Goal: Task Accomplishment & Management: Manage account settings

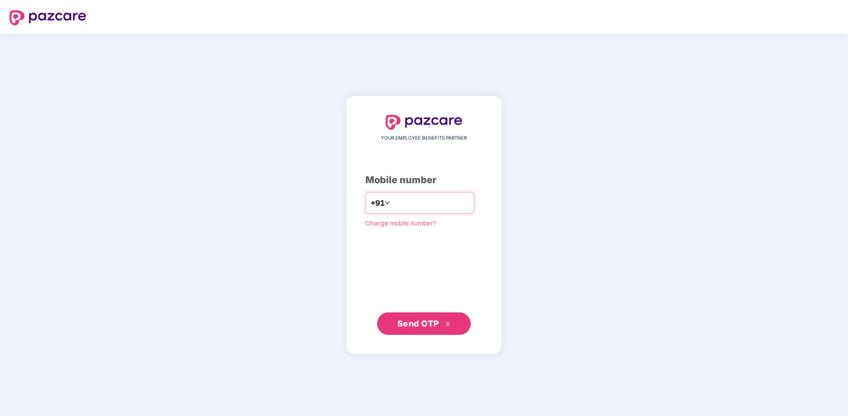
type input "**********"
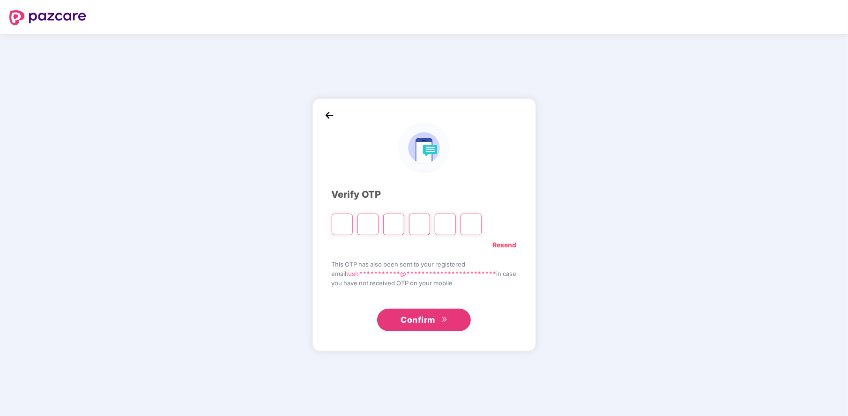
type input "*"
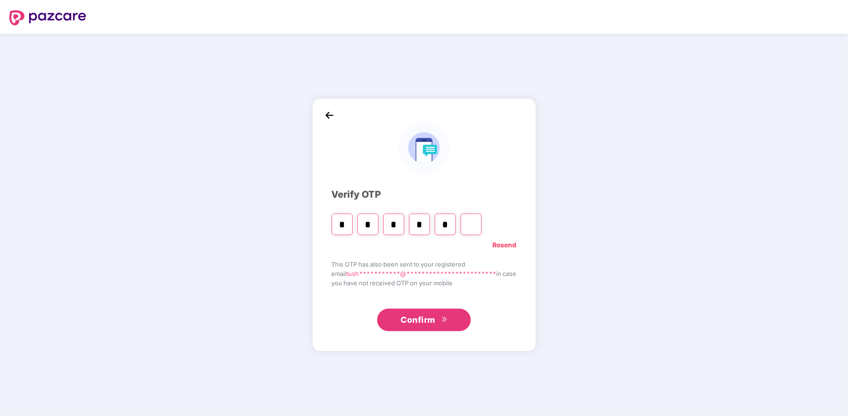
type input "*"
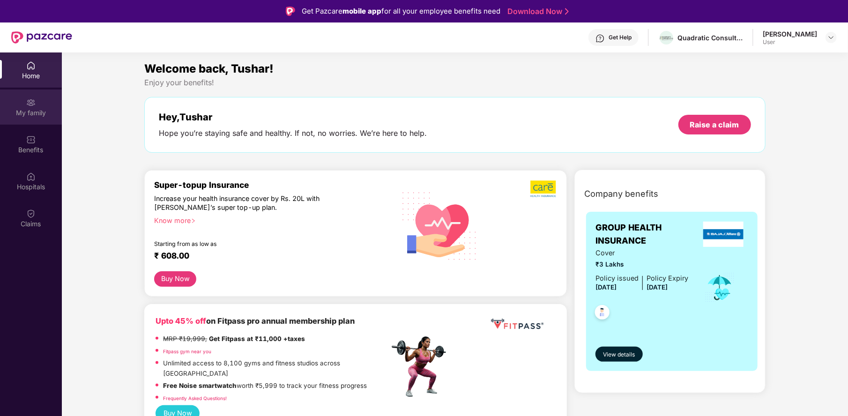
click at [31, 107] on div "My family" at bounding box center [31, 107] width 62 height 35
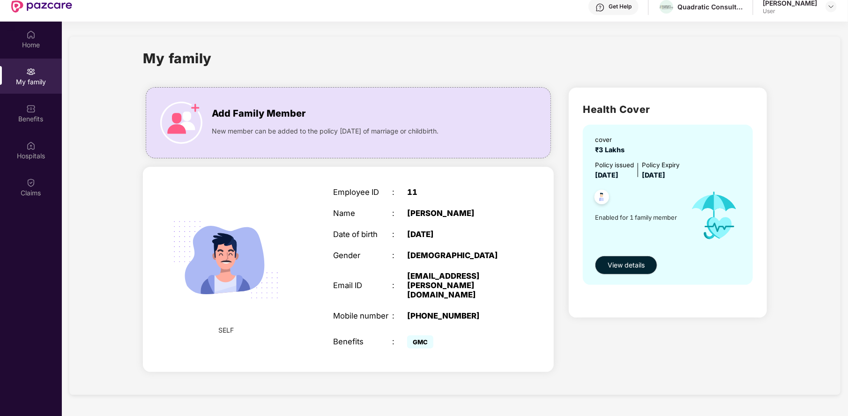
scroll to position [47, 0]
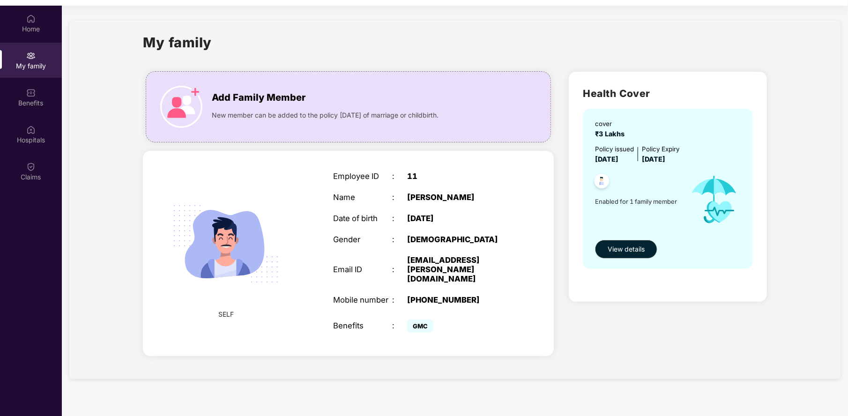
drag, startPoint x: 656, startPoint y: 158, endPoint x: 687, endPoint y: 157, distance: 30.9
click at [665, 157] on span "[DATE]" at bounding box center [653, 159] width 23 height 8
drag, startPoint x: 652, startPoint y: 162, endPoint x: 679, endPoint y: 162, distance: 26.7
click at [665, 162] on span "[DATE]" at bounding box center [653, 159] width 23 height 8
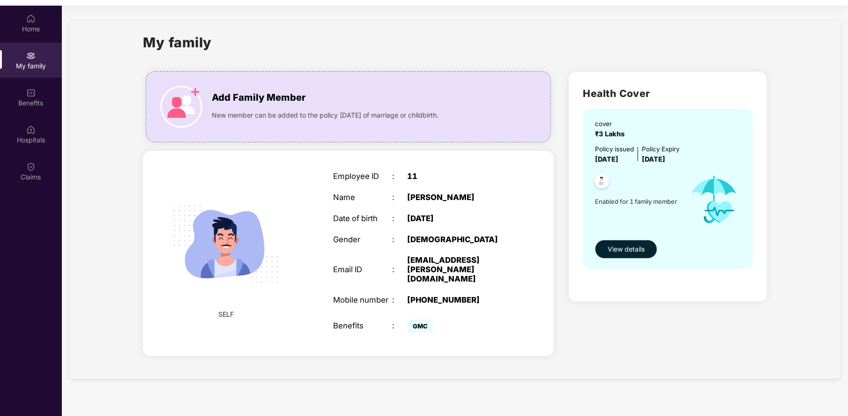
click at [665, 162] on span "[DATE]" at bounding box center [653, 159] width 23 height 8
click at [665, 157] on span "[DATE]" at bounding box center [653, 159] width 23 height 8
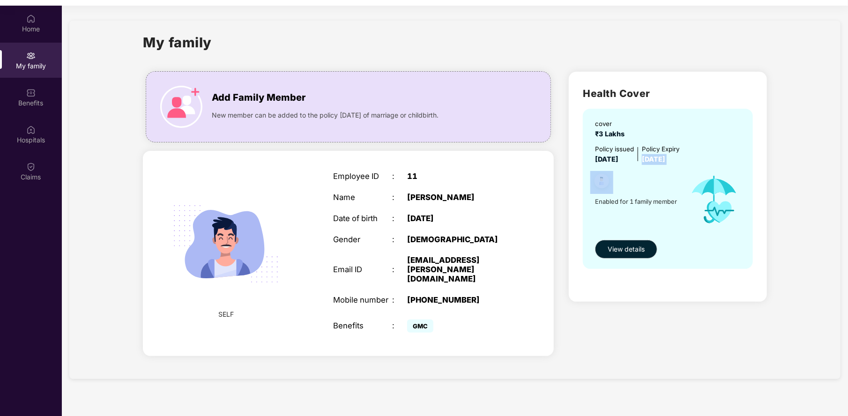
click at [665, 157] on span "[DATE]" at bounding box center [653, 159] width 23 height 8
click at [656, 152] on div "Policy Expiry" at bounding box center [660, 149] width 37 height 10
click at [623, 150] on div "Policy issued" at bounding box center [614, 149] width 39 height 10
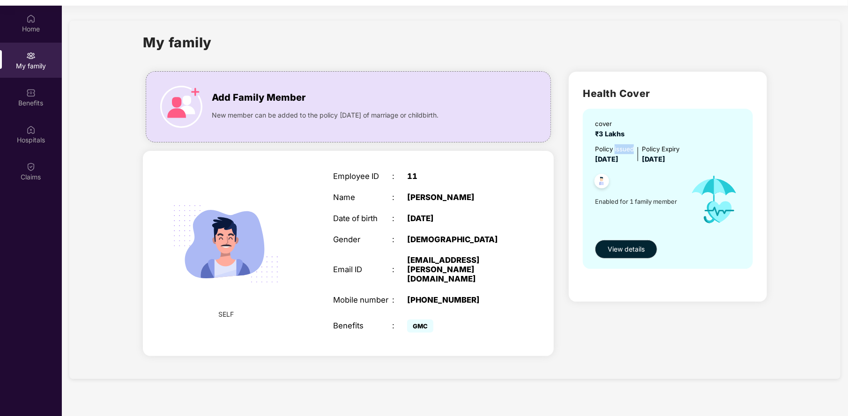
click at [623, 150] on div "Policy issued" at bounding box center [614, 149] width 39 height 10
click at [619, 157] on span "[DATE]" at bounding box center [606, 159] width 23 height 8
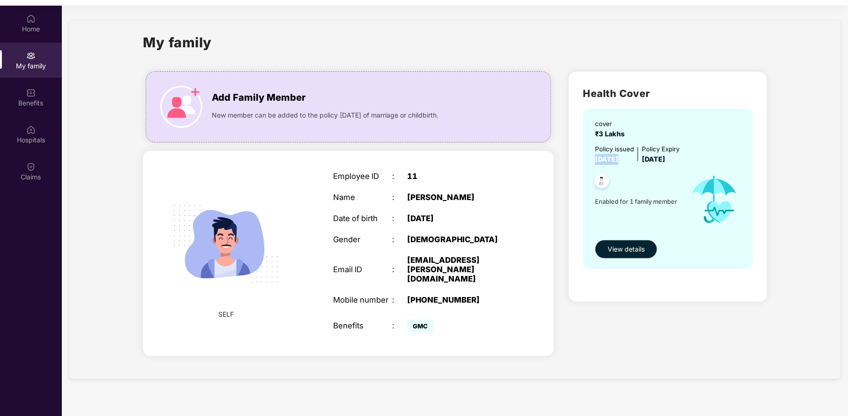
click at [642, 153] on div at bounding box center [638, 154] width 8 height 20
click at [650, 155] on span "[DATE]" at bounding box center [653, 159] width 23 height 8
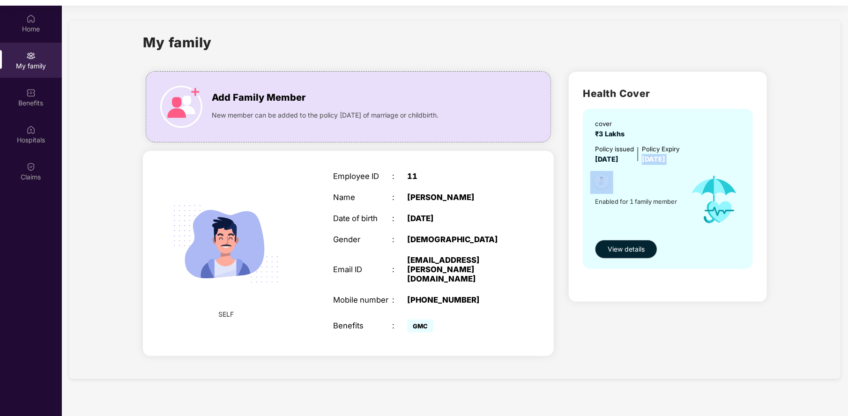
click at [650, 155] on span "[DATE]" at bounding box center [653, 159] width 23 height 8
click at [656, 160] on span "[DATE]" at bounding box center [653, 159] width 23 height 8
drag, startPoint x: 646, startPoint y: 149, endPoint x: 698, endPoint y: 164, distance: 54.7
click at [698, 164] on div "cover ₹3 Lakhs Policy issued [DATE] Policy Expiry [DATE] Enabled for 1 family m…" at bounding box center [668, 189] width 170 height 160
click at [695, 159] on div "Policy issued [DATE] Policy Expiry [DATE]" at bounding box center [669, 154] width 148 height 20
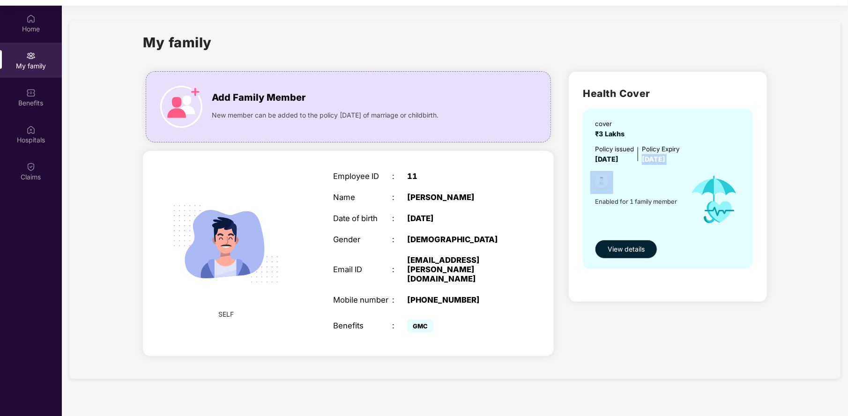
drag, startPoint x: 692, startPoint y: 158, endPoint x: 601, endPoint y: 142, distance: 92.3
click at [589, 113] on div "cover ₹3 Lakhs Policy issued [DATE] Policy Expiry [DATE] Enabled for 1 family m…" at bounding box center [668, 189] width 170 height 160
click at [601, 142] on div "cover ₹3 Lakhs Policy issued [DATE] Policy Expiry [DATE] Enabled for 1 family m…" at bounding box center [668, 189] width 170 height 160
click at [30, 22] on img at bounding box center [30, 18] width 9 height 9
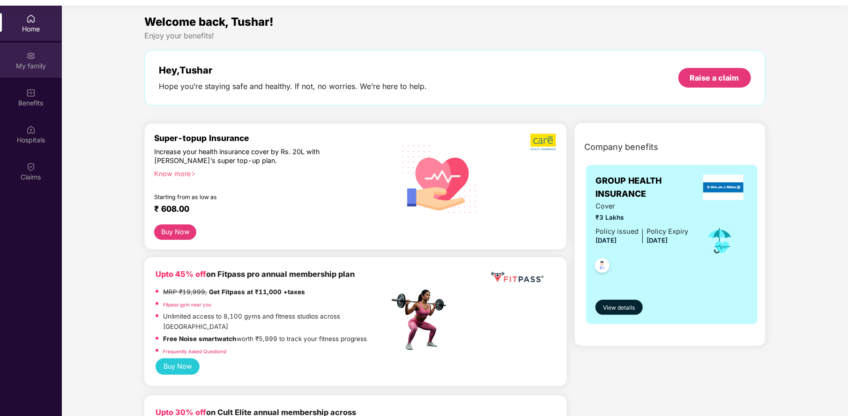
click at [24, 61] on div "My family" at bounding box center [31, 65] width 62 height 9
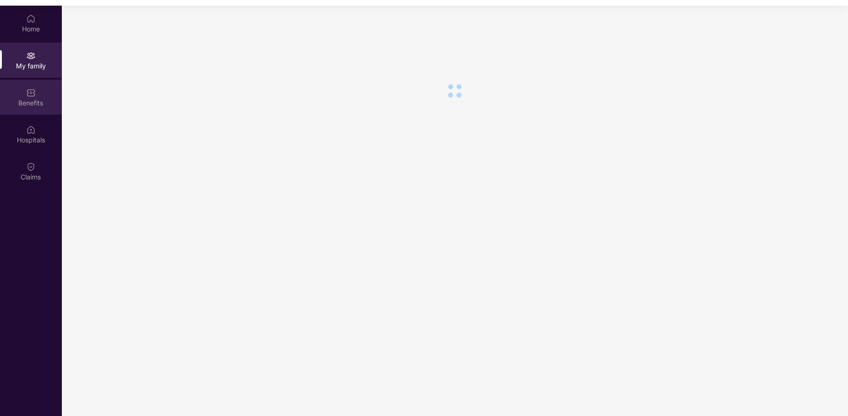
click at [23, 98] on div "Benefits" at bounding box center [31, 102] width 62 height 9
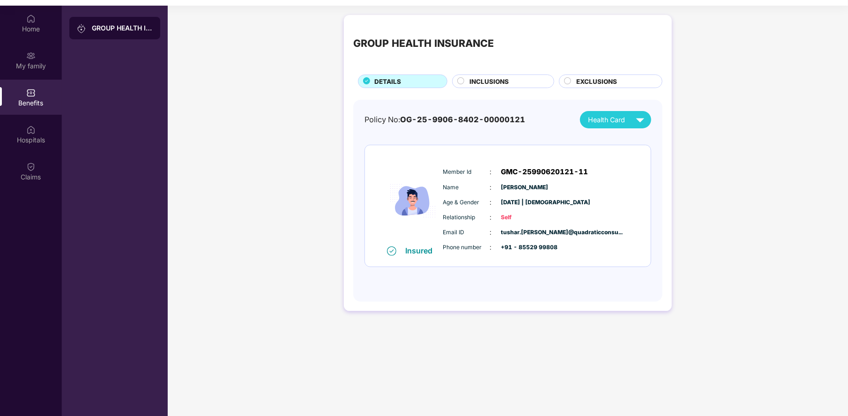
click at [486, 79] on span "INCLUSIONS" at bounding box center [489, 82] width 39 height 10
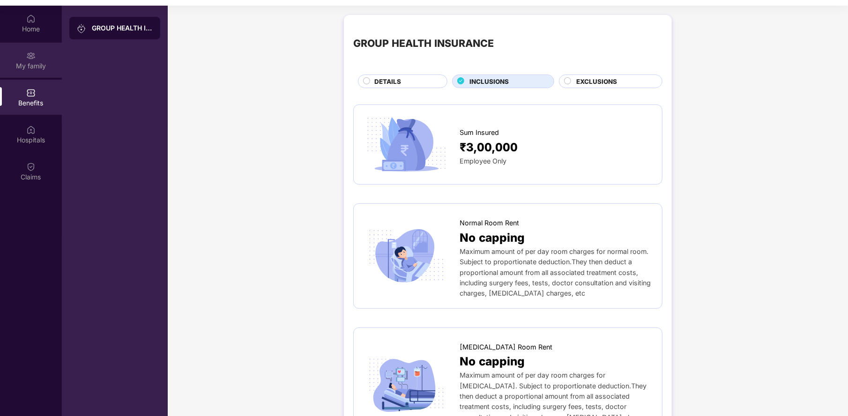
click at [38, 64] on div "My family" at bounding box center [31, 65] width 62 height 9
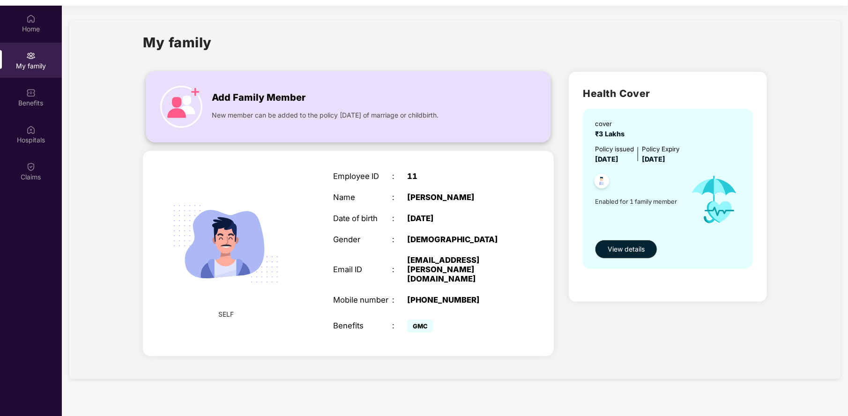
click at [214, 103] on span "Add Family Member" at bounding box center [259, 97] width 94 height 15
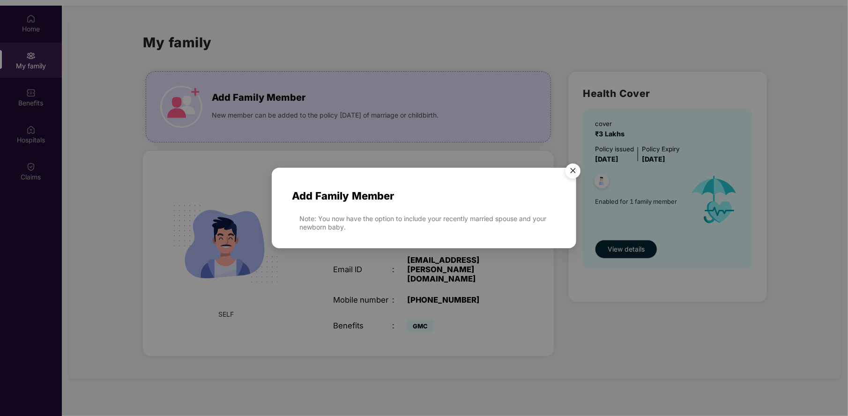
click at [571, 171] on img "Close" at bounding box center [573, 172] width 26 height 26
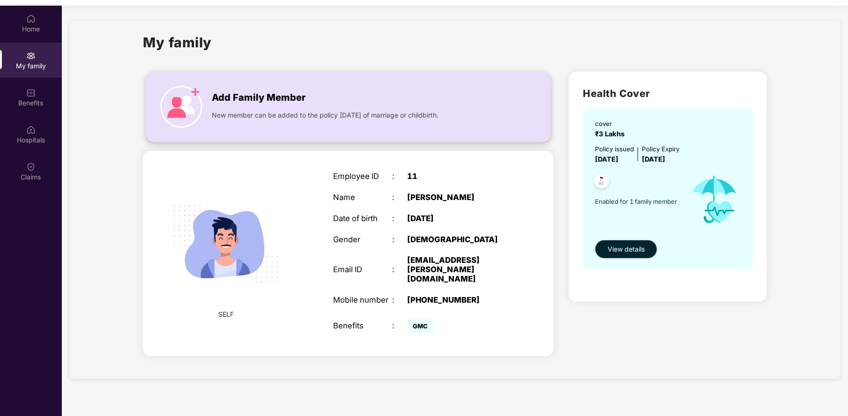
click at [194, 91] on img at bounding box center [181, 107] width 42 height 42
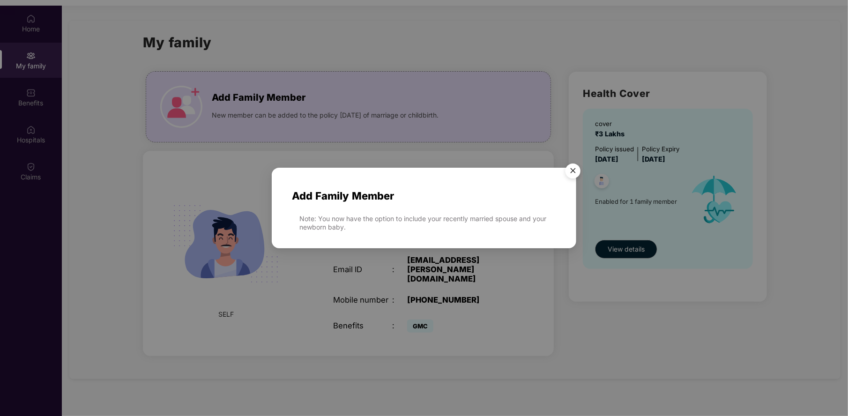
click at [329, 197] on span "Add Family Member" at bounding box center [424, 196] width 264 height 16
click at [575, 172] on img "Close" at bounding box center [573, 172] width 26 height 26
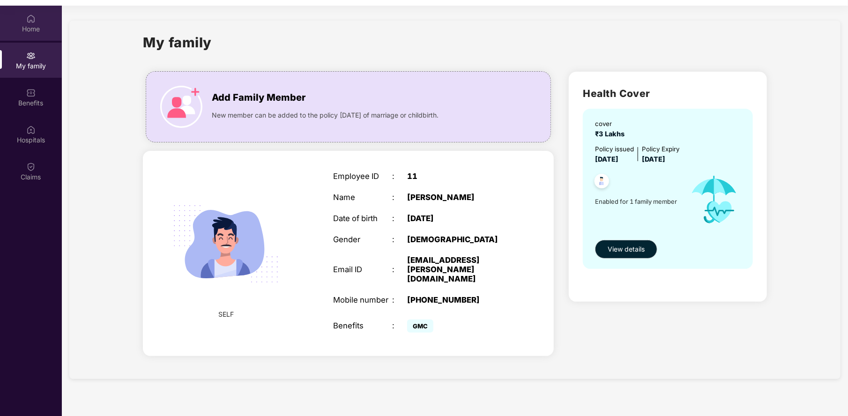
click at [35, 35] on div "Home" at bounding box center [31, 23] width 62 height 35
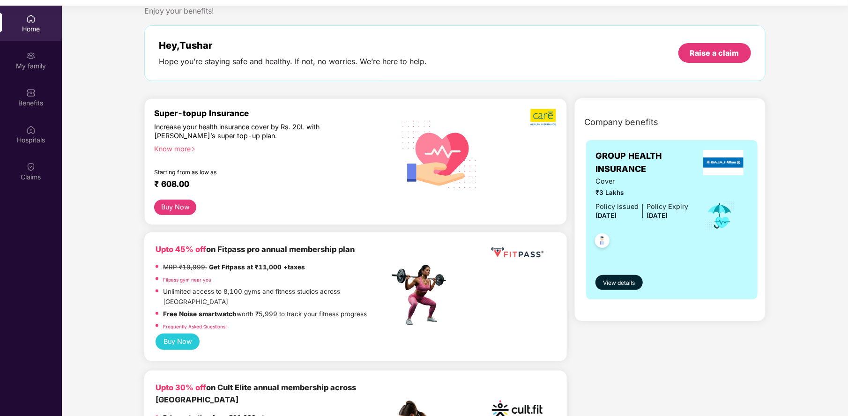
scroll to position [47, 0]
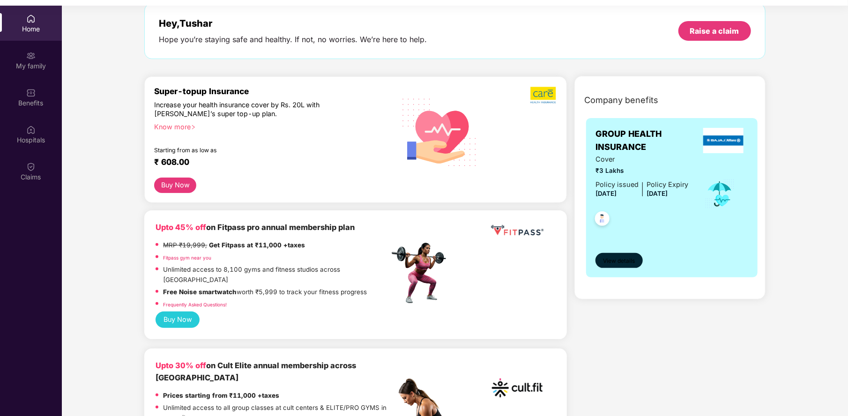
click at [620, 257] on span "View details" at bounding box center [619, 261] width 32 height 9
